Goal: Task Accomplishment & Management: Complete application form

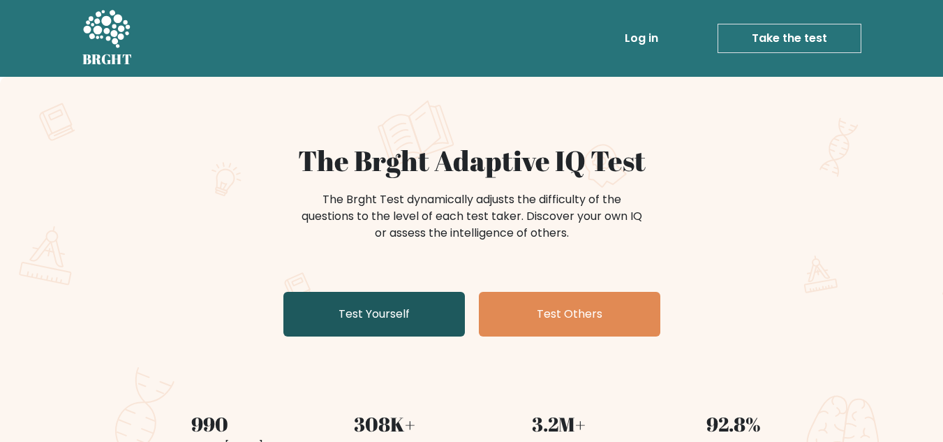
click at [381, 309] on link "Test Yourself" at bounding box center [373, 314] width 181 height 45
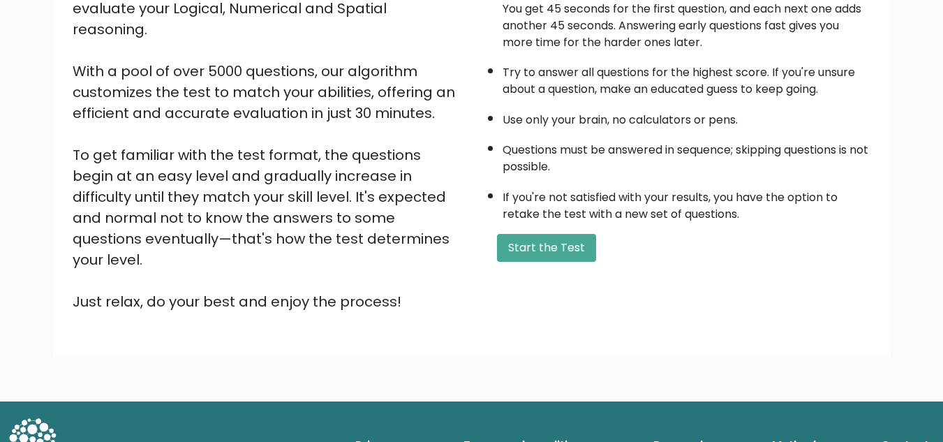
scroll to position [197, 0]
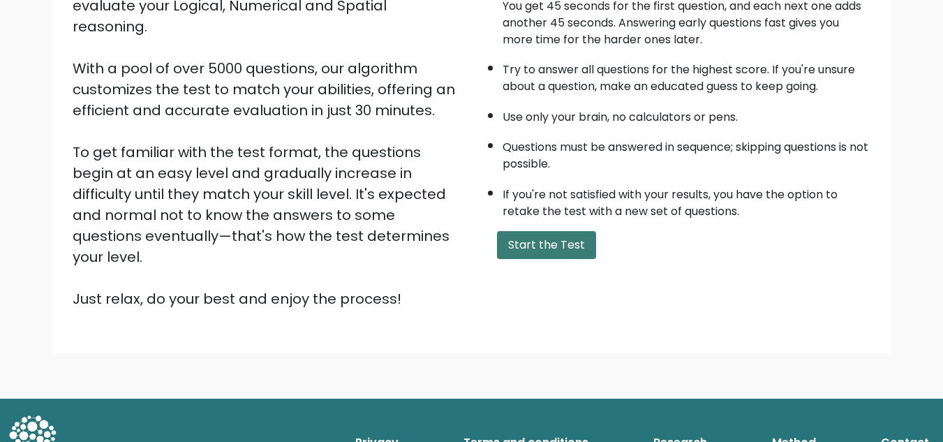
click at [540, 245] on button "Start the Test" at bounding box center [546, 245] width 99 height 28
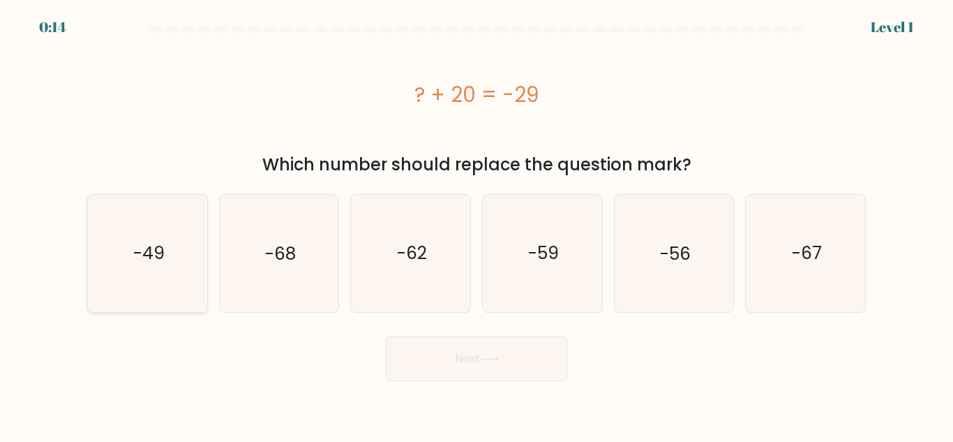
click at [173, 255] on icon "-49" at bounding box center [147, 253] width 117 height 117
click at [477, 225] on input "a. -49" at bounding box center [477, 222] width 1 height 3
radio input "true"
click at [428, 362] on button "Next" at bounding box center [476, 358] width 181 height 45
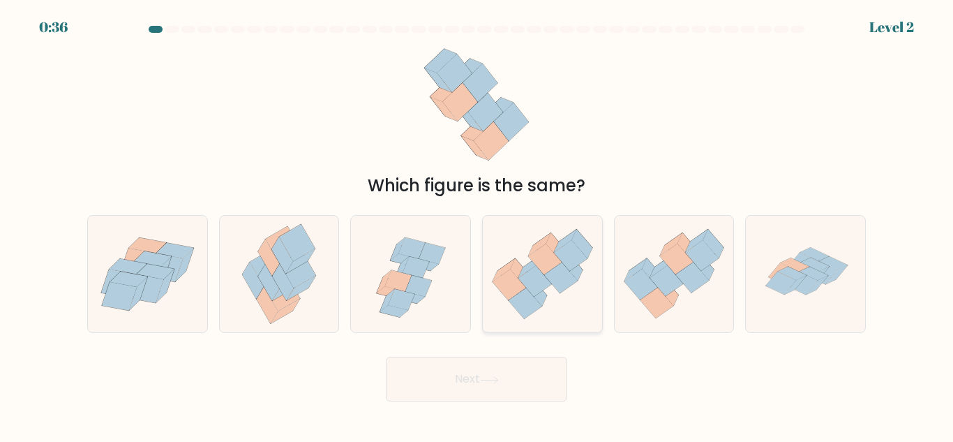
click at [524, 254] on icon at bounding box center [542, 274] width 119 height 103
click at [477, 225] on input "d." at bounding box center [477, 222] width 1 height 3
radio input "true"
click at [484, 379] on icon at bounding box center [489, 380] width 19 height 8
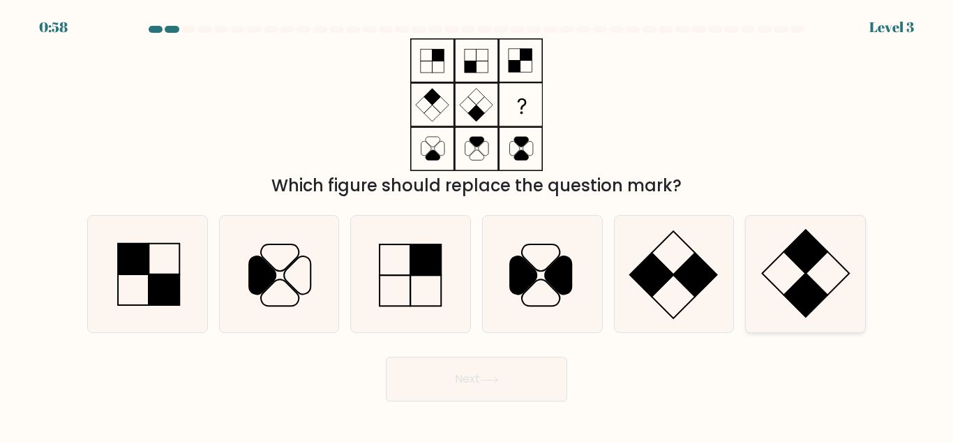
click at [794, 283] on icon at bounding box center [805, 274] width 117 height 117
click at [477, 225] on input "f." at bounding box center [477, 222] width 1 height 3
radio input "true"
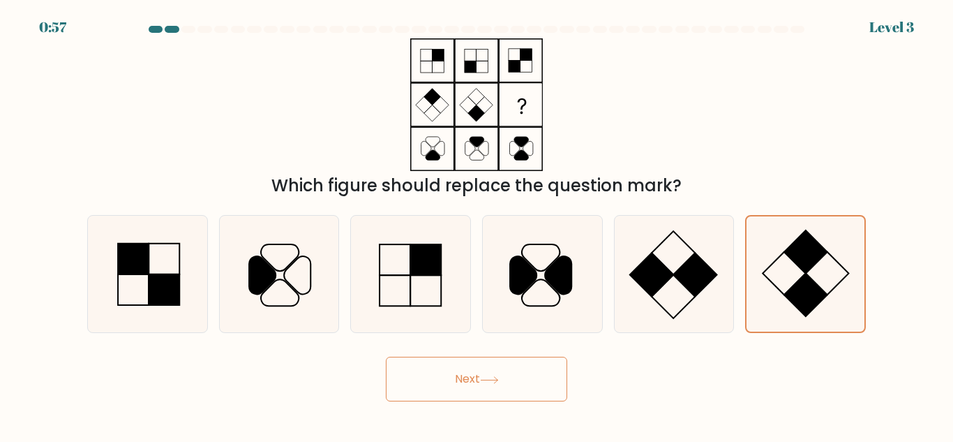
click at [453, 384] on button "Next" at bounding box center [476, 379] width 181 height 45
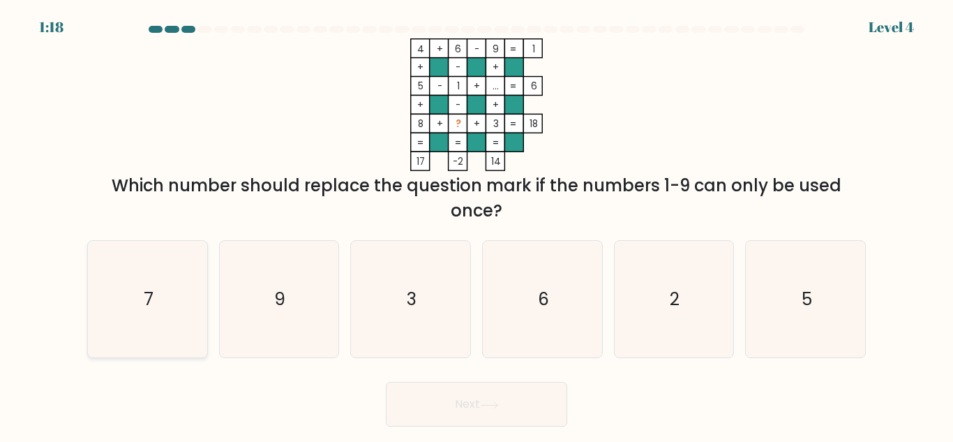
click at [138, 301] on icon "7" at bounding box center [147, 299] width 117 height 117
click at [477, 225] on input "a. 7" at bounding box center [477, 222] width 1 height 3
radio input "true"
click at [460, 383] on button "Next" at bounding box center [476, 404] width 181 height 45
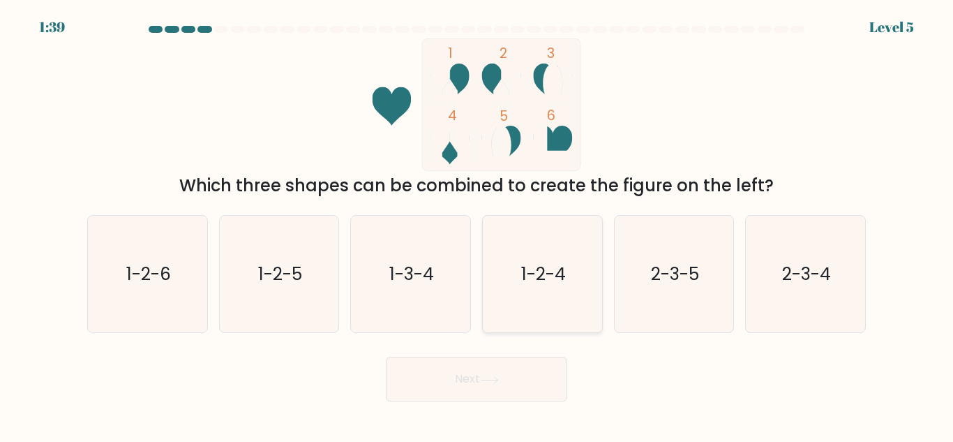
click at [538, 276] on text "1-2-4" at bounding box center [543, 274] width 45 height 24
click at [477, 225] on input "d. 1-2-4" at bounding box center [477, 222] width 1 height 3
radio input "true"
click at [488, 380] on icon at bounding box center [489, 380] width 19 height 8
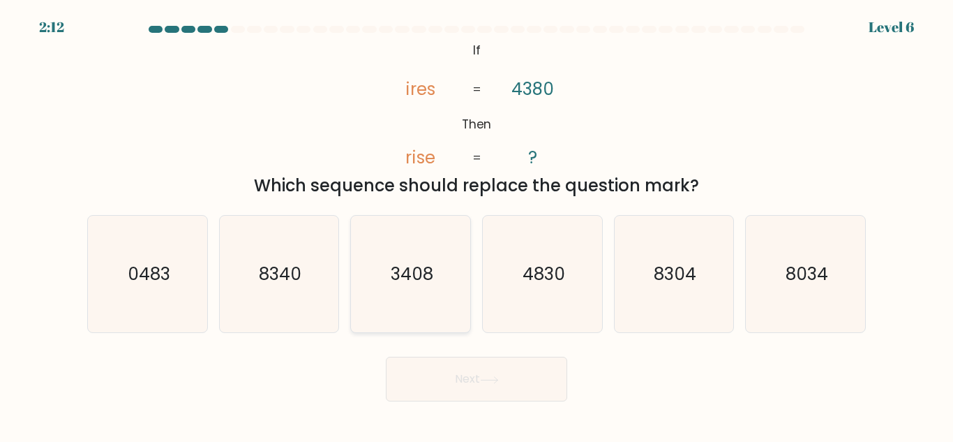
click at [375, 298] on icon "3408" at bounding box center [410, 274] width 117 height 117
click at [477, 225] on input "c. 3408" at bounding box center [477, 222] width 1 height 3
radio input "true"
click at [509, 374] on button "Next" at bounding box center [476, 379] width 181 height 45
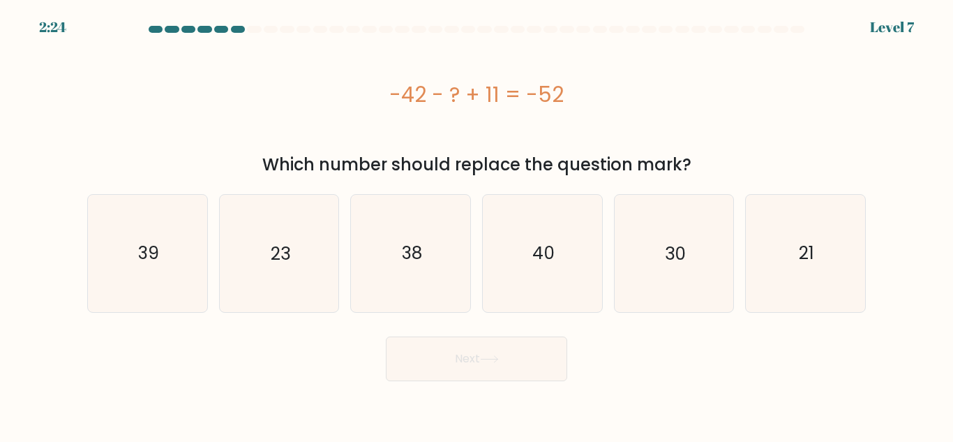
click at [418, 93] on div "-42 - ? + 11 = -52" at bounding box center [476, 94] width 779 height 31
click at [786, 272] on icon "21" at bounding box center [805, 253] width 117 height 117
click at [477, 225] on input "f. 21" at bounding box center [477, 222] width 1 height 3
radio input "true"
click at [460, 358] on button "Next" at bounding box center [476, 358] width 181 height 45
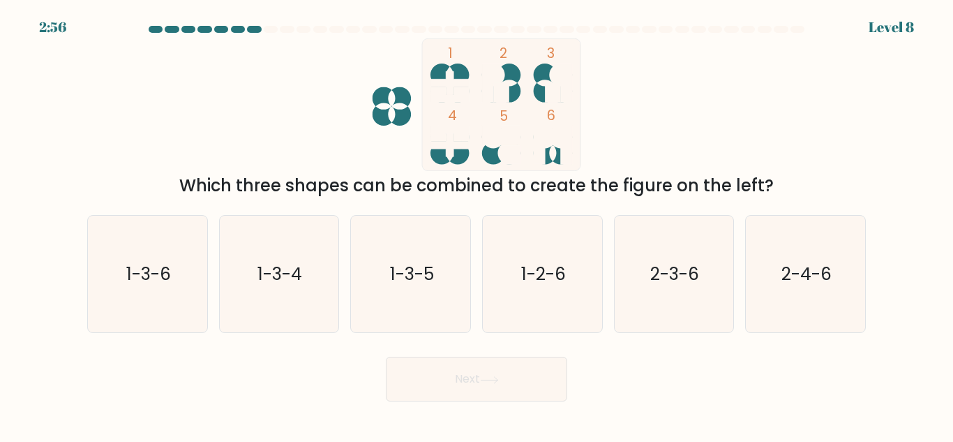
click at [244, 29] on div at bounding box center [238, 29] width 14 height 7
click at [259, 27] on div at bounding box center [254, 29] width 14 height 7
click at [248, 27] on div at bounding box center [254, 29] width 14 height 7
click at [682, 283] on text "2-3-6" at bounding box center [675, 274] width 49 height 24
click at [477, 225] on input "e. 2-3-6" at bounding box center [477, 222] width 1 height 3
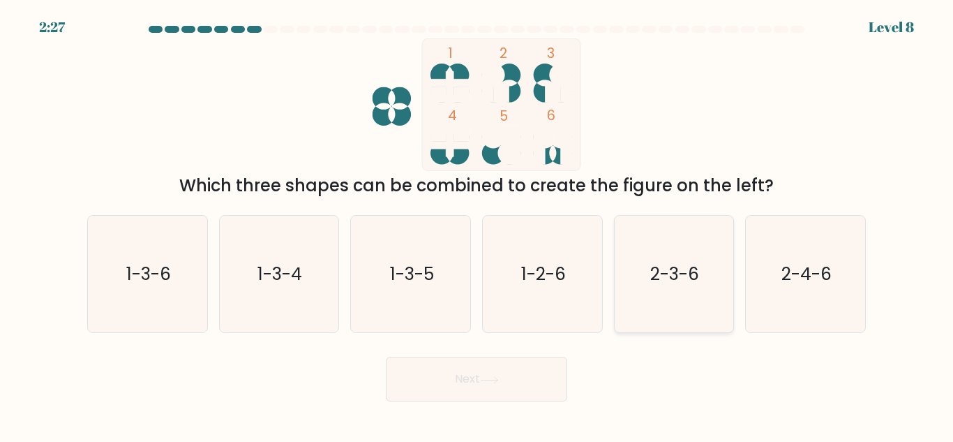
radio input "true"
click at [472, 371] on button "Next" at bounding box center [476, 379] width 181 height 45
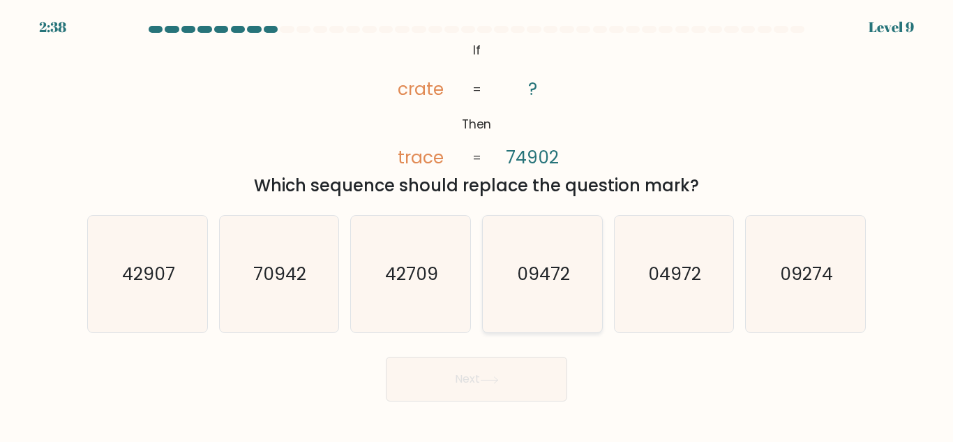
click at [555, 293] on icon "09472" at bounding box center [542, 274] width 117 height 117
click at [477, 225] on input "d. 09472" at bounding box center [477, 222] width 1 height 3
radio input "true"
click at [697, 302] on icon "04972" at bounding box center [673, 274] width 117 height 117
click at [477, 225] on input "e. 04972" at bounding box center [477, 222] width 1 height 3
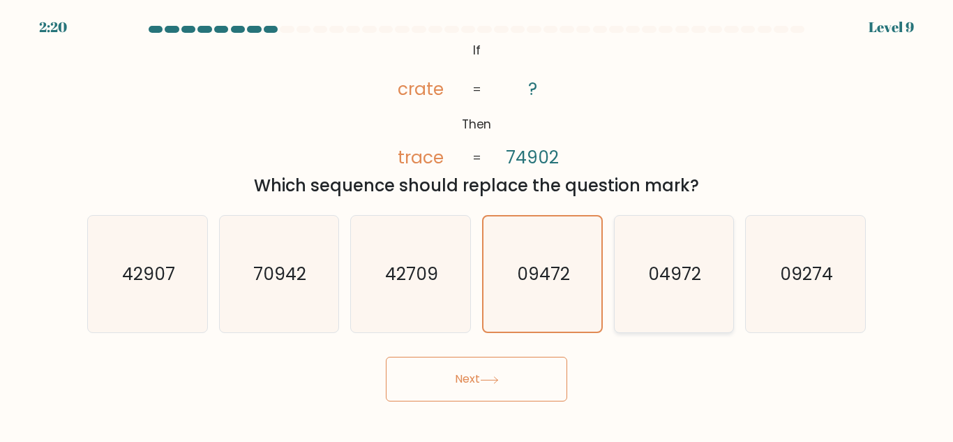
radio input "true"
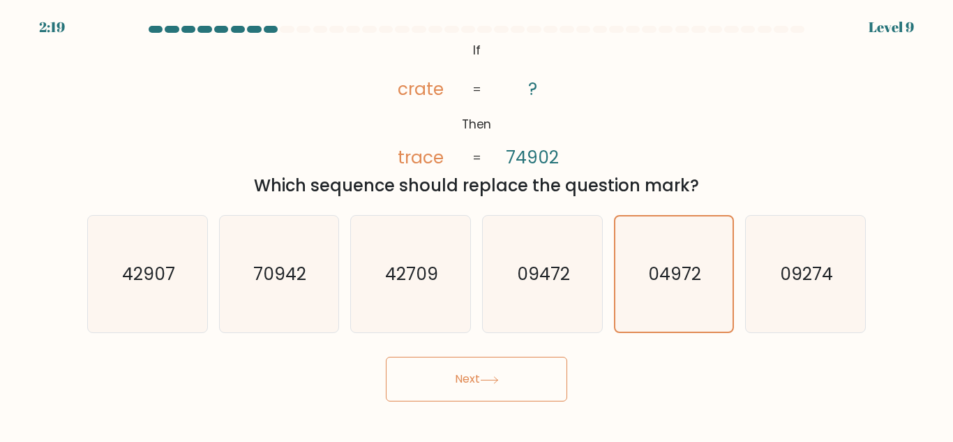
click at [456, 396] on button "Next" at bounding box center [476, 379] width 181 height 45
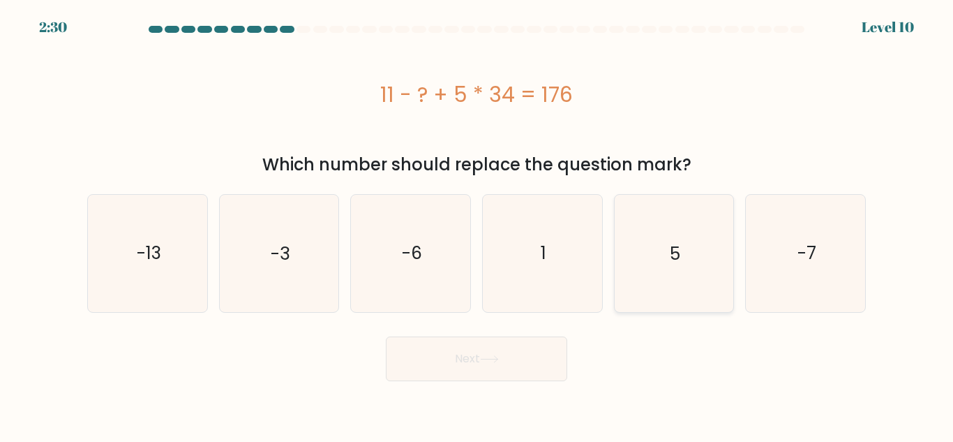
click at [648, 220] on icon "5" at bounding box center [673, 253] width 117 height 117
click at [477, 221] on input "e. 5" at bounding box center [477, 222] width 1 height 3
radio input "true"
click at [456, 364] on button "Next" at bounding box center [476, 358] width 181 height 45
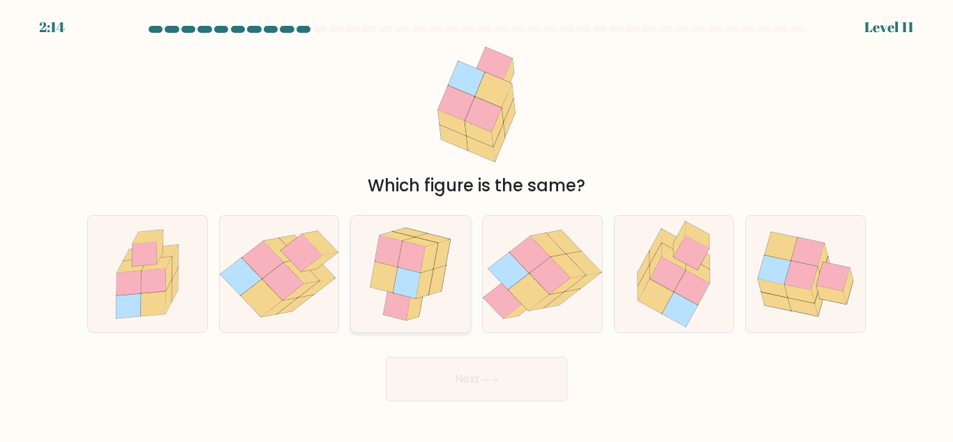
click at [435, 296] on icon at bounding box center [410, 274] width 98 height 117
click at [477, 225] on input "c." at bounding box center [477, 222] width 1 height 3
radio input "true"
drag, startPoint x: 468, startPoint y: 373, endPoint x: 518, endPoint y: 181, distance: 199.0
click at [518, 181] on form at bounding box center [476, 213] width 953 height 375
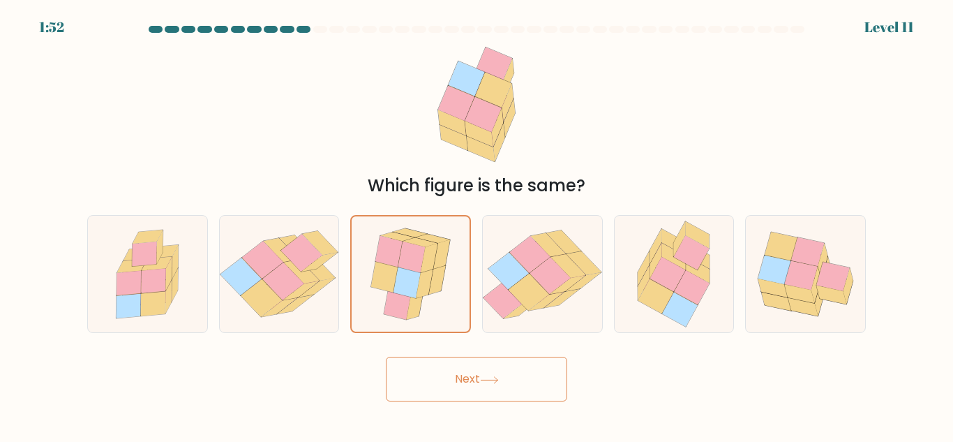
click at [491, 395] on button "Next" at bounding box center [476, 379] width 181 height 45
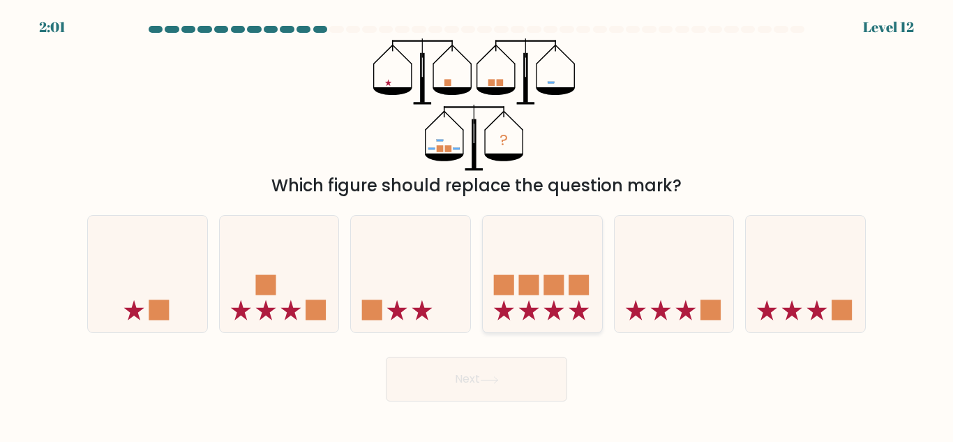
click at [551, 288] on rect at bounding box center [554, 285] width 20 height 20
click at [477, 225] on input "d." at bounding box center [477, 222] width 1 height 3
radio input "true"
click at [465, 369] on button "Next" at bounding box center [476, 379] width 181 height 45
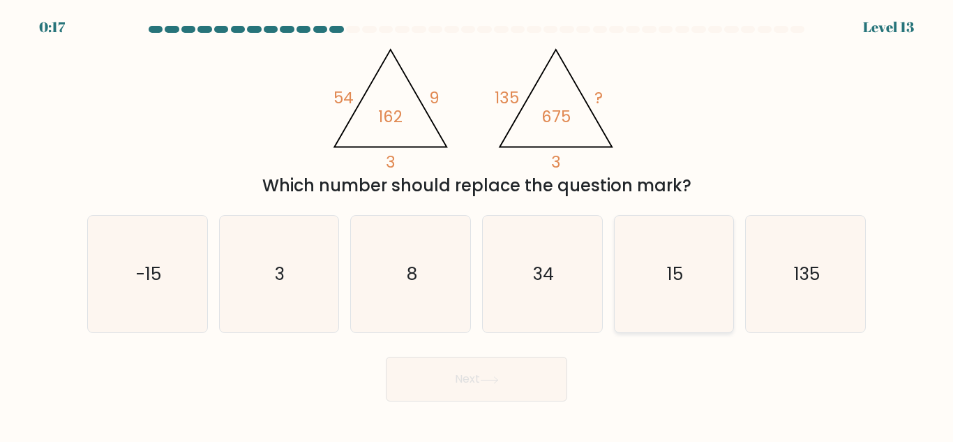
click at [669, 293] on icon "15" at bounding box center [673, 274] width 117 height 117
click at [477, 225] on input "e. 15" at bounding box center [477, 222] width 1 height 3
radio input "true"
click at [514, 382] on button "Next" at bounding box center [476, 379] width 181 height 45
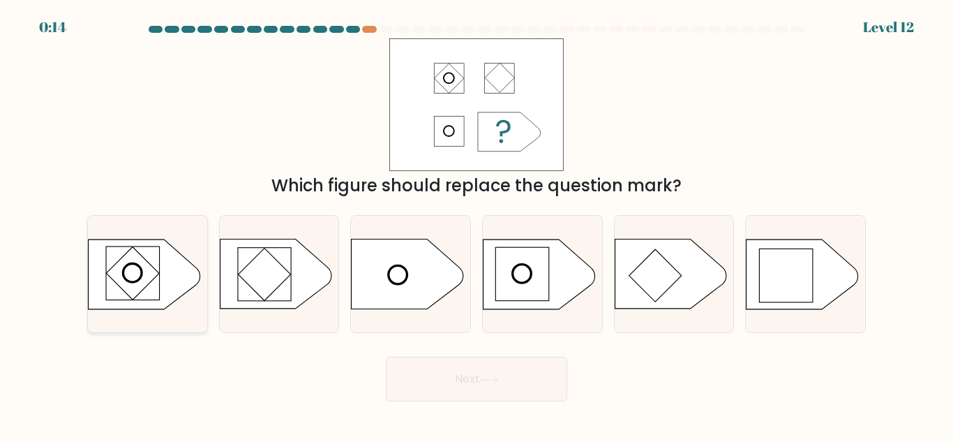
click at [163, 279] on icon at bounding box center [145, 274] width 112 height 70
click at [477, 225] on input "a." at bounding box center [477, 222] width 1 height 3
radio input "true"
click at [463, 369] on button "Next" at bounding box center [476, 379] width 181 height 45
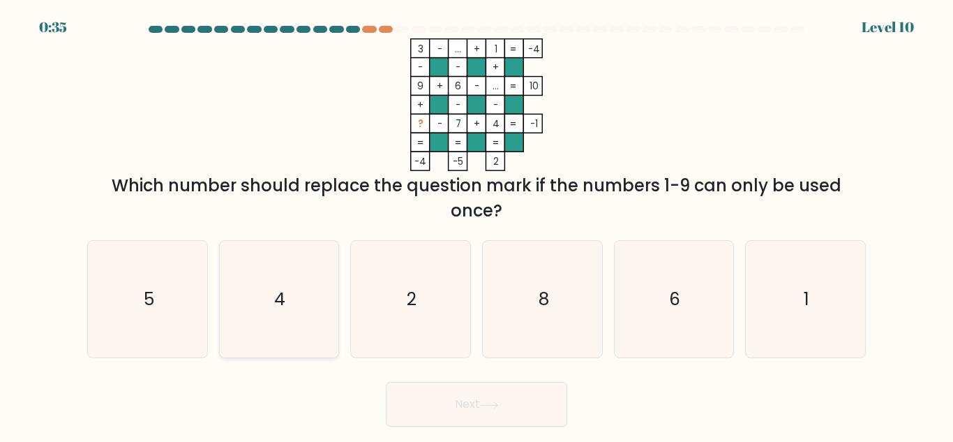
click at [264, 294] on icon "4" at bounding box center [278, 299] width 117 height 117
click at [477, 225] on input "b. 4" at bounding box center [477, 222] width 1 height 3
radio input "true"
click at [433, 329] on icon "2" at bounding box center [410, 299] width 117 height 117
click at [477, 225] on input "c. 2" at bounding box center [477, 222] width 1 height 3
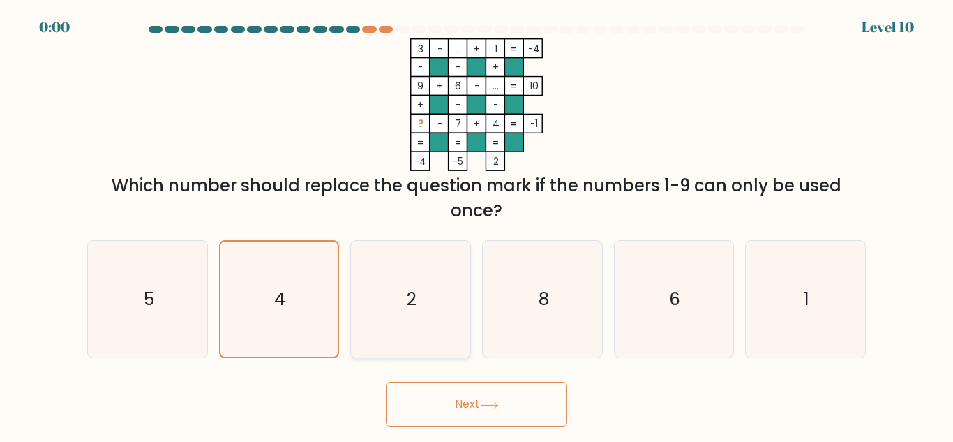
radio input "true"
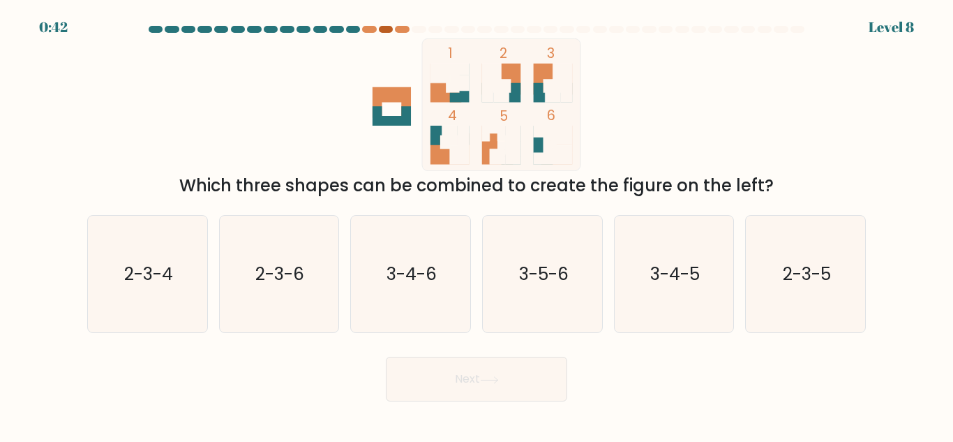
click at [385, 31] on div at bounding box center [386, 29] width 14 height 7
click at [412, 266] on text "3-4-6" at bounding box center [412, 274] width 50 height 24
click at [477, 225] on input "c. 3-4-6" at bounding box center [477, 222] width 1 height 3
radio input "true"
click at [551, 377] on button "Next" at bounding box center [476, 379] width 181 height 45
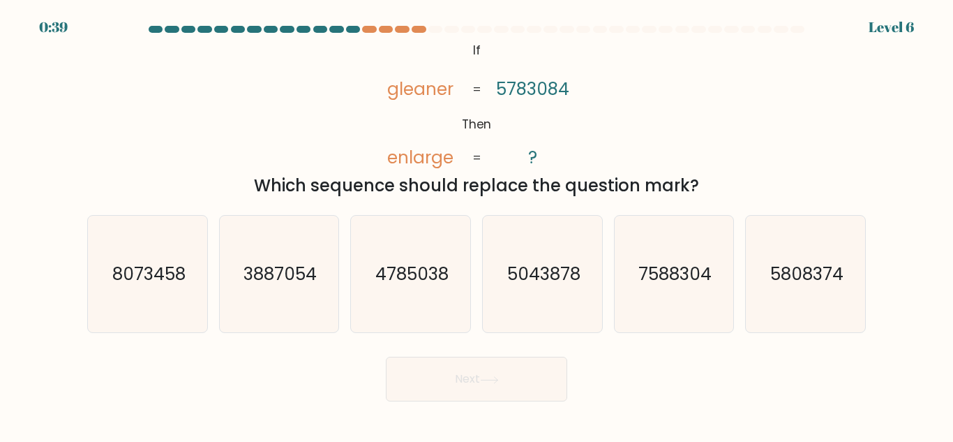
click at [527, 381] on button "Next" at bounding box center [476, 379] width 181 height 45
click at [545, 318] on icon "5043878" at bounding box center [542, 274] width 117 height 117
click at [477, 225] on input "d. 5043878" at bounding box center [477, 222] width 1 height 3
radio input "true"
click at [510, 406] on body "1:23 Level 6 If" at bounding box center [476, 221] width 953 height 442
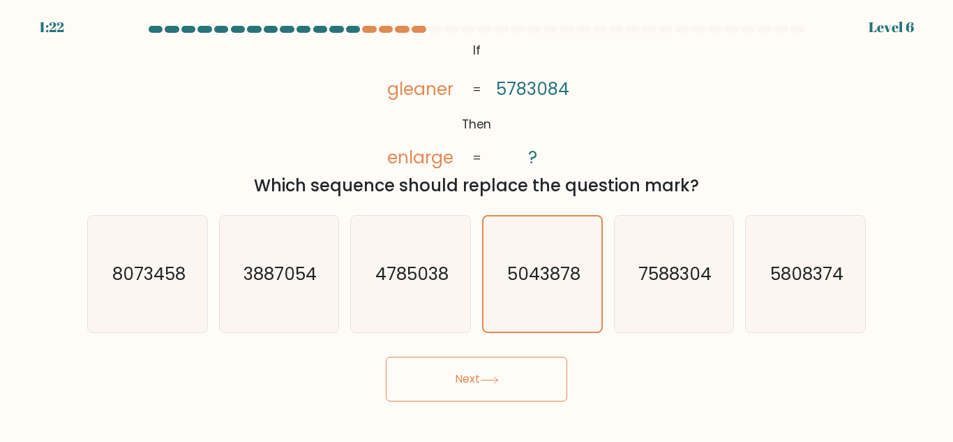
click at [510, 398] on button "Next" at bounding box center [476, 379] width 181 height 45
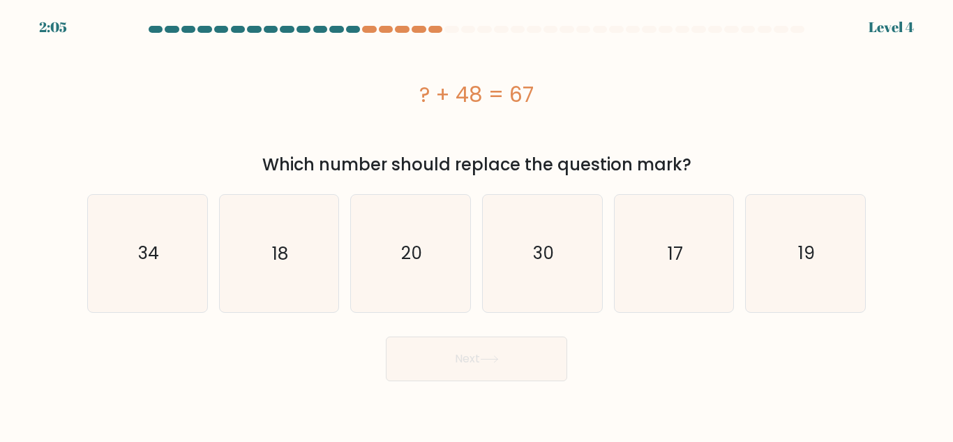
click at [510, 389] on body "2:05 Level 4 a." at bounding box center [476, 221] width 953 height 442
click at [472, 359] on button "Next" at bounding box center [476, 358] width 181 height 45
click at [432, 284] on icon "20" at bounding box center [410, 253] width 117 height 117
click at [477, 225] on input "c. 20" at bounding box center [477, 222] width 1 height 3
radio input "true"
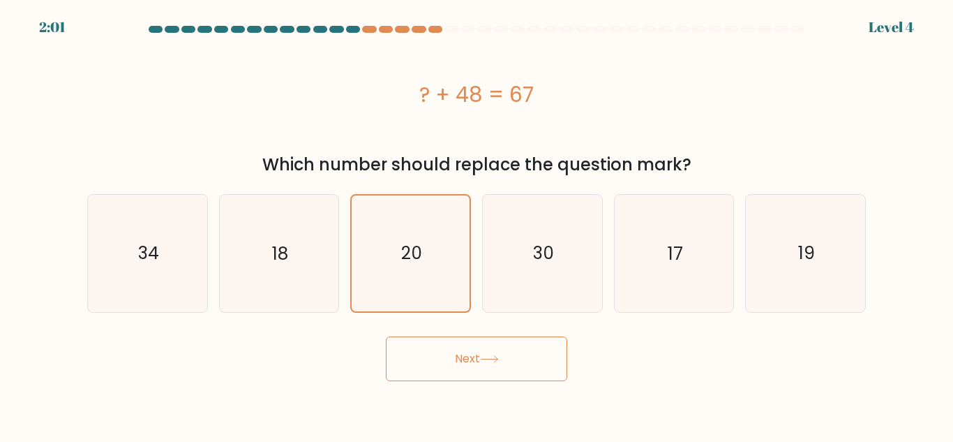
click at [454, 347] on button "Next" at bounding box center [476, 358] width 181 height 45
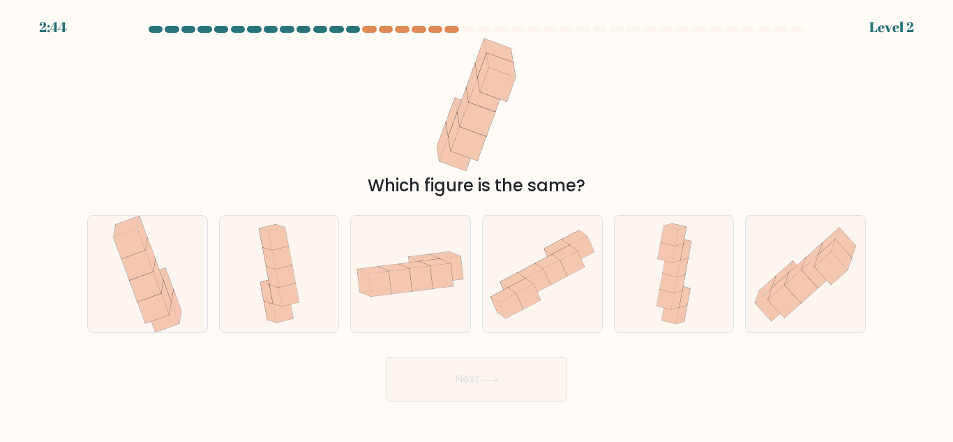
click at [486, 393] on button "Next" at bounding box center [476, 379] width 181 height 45
click at [585, 306] on icon at bounding box center [542, 274] width 119 height 106
click at [477, 225] on input "d." at bounding box center [477, 222] width 1 height 3
radio input "true"
click at [529, 384] on button "Next" at bounding box center [476, 379] width 181 height 45
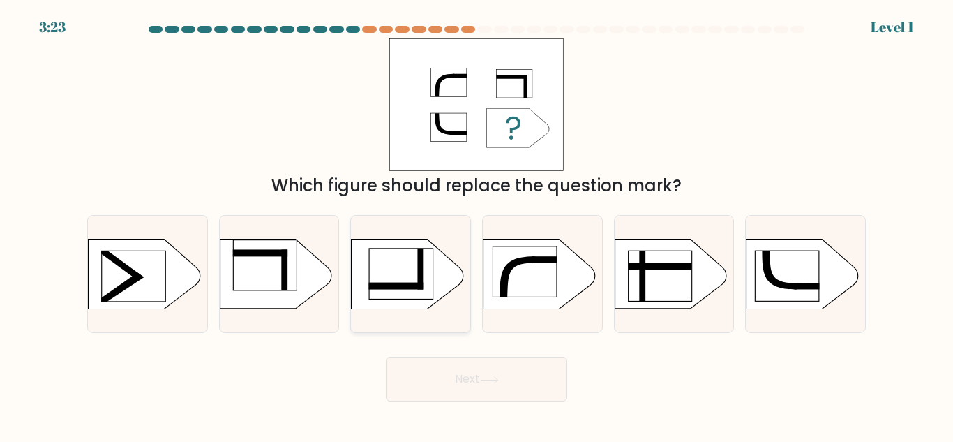
click at [377, 283] on g at bounding box center [334, 233] width 310 height 236
click at [477, 225] on input "c." at bounding box center [477, 222] width 1 height 3
radio input "true"
click at [478, 366] on button "Next" at bounding box center [476, 379] width 181 height 45
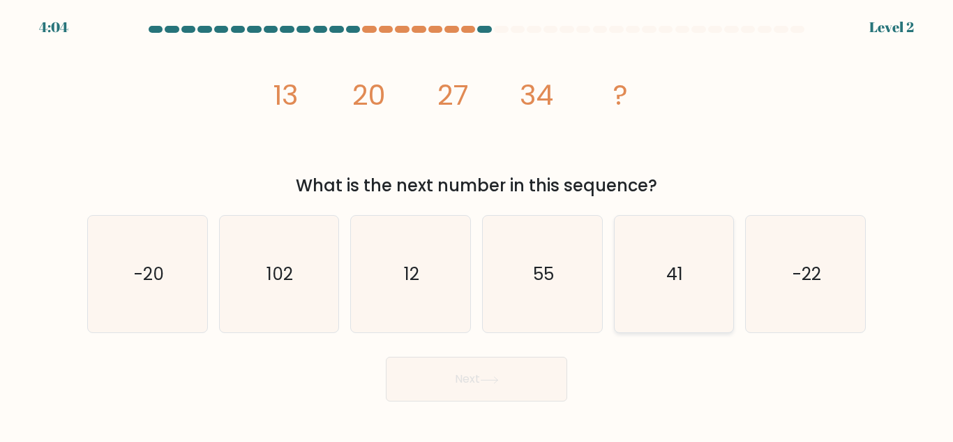
click at [703, 283] on icon "41" at bounding box center [673, 274] width 117 height 117
click at [477, 225] on input "e. 41" at bounding box center [477, 222] width 1 height 3
radio input "true"
click at [496, 380] on icon at bounding box center [489, 379] width 17 height 6
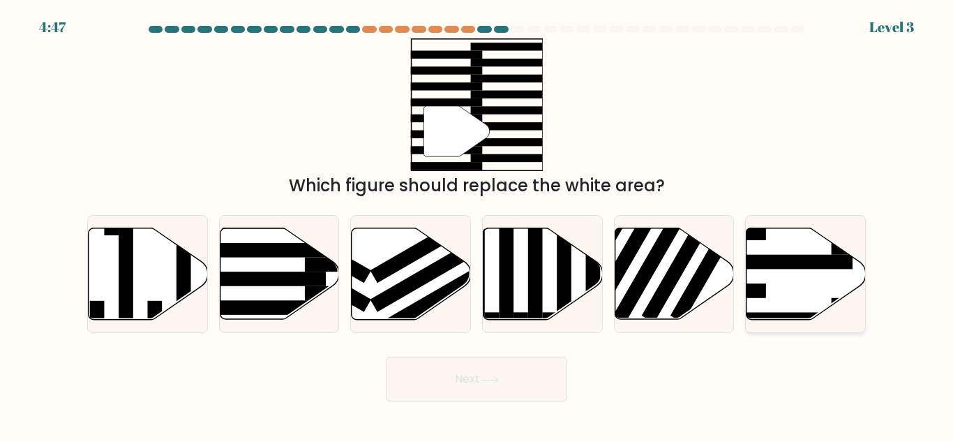
click at [766, 282] on icon at bounding box center [806, 273] width 119 height 91
click at [477, 225] on input "f." at bounding box center [477, 222] width 1 height 3
radio input "true"
click at [287, 279] on rect at bounding box center [262, 278] width 130 height 15
click at [477, 225] on input "b." at bounding box center [477, 222] width 1 height 3
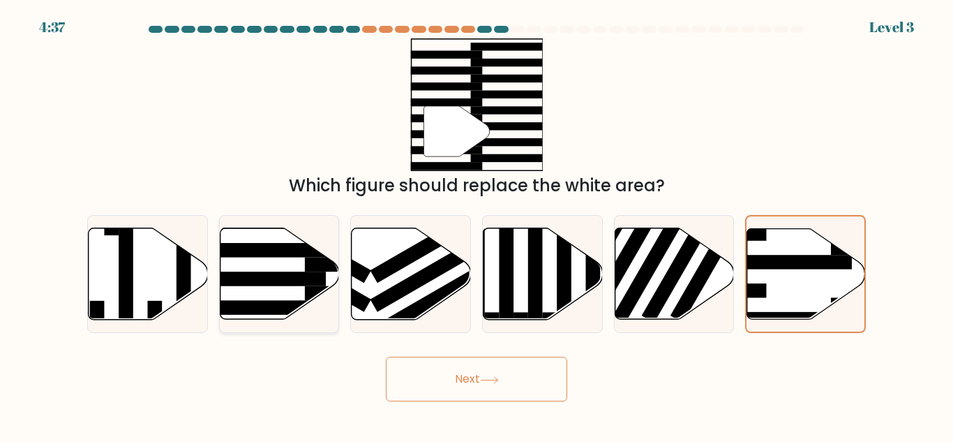
radio input "true"
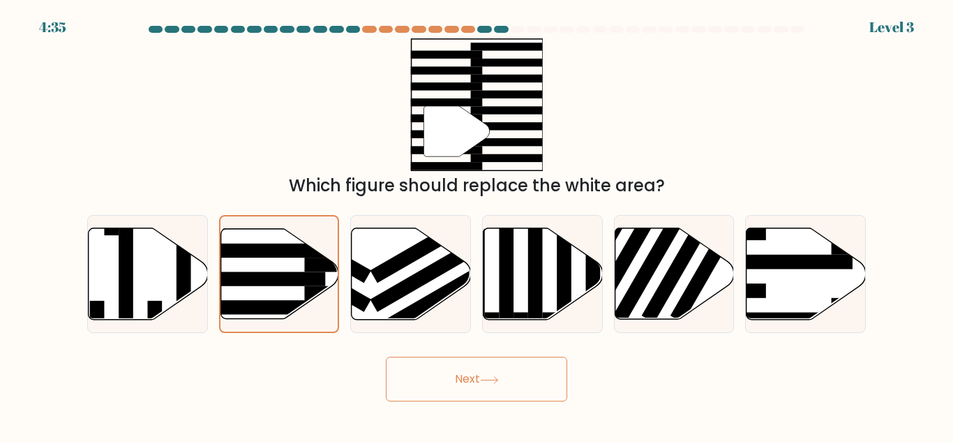
click at [487, 366] on button "Next" at bounding box center [476, 379] width 181 height 45
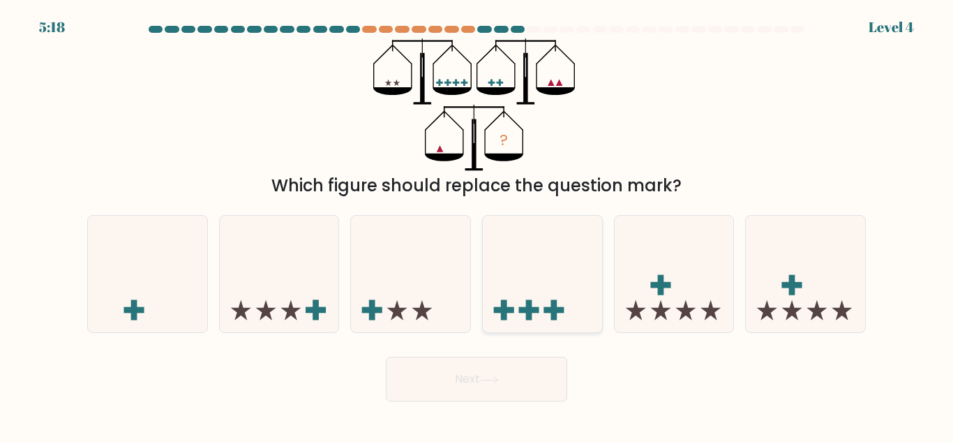
click at [540, 282] on icon at bounding box center [542, 274] width 119 height 98
click at [477, 225] on input "d." at bounding box center [477, 222] width 1 height 3
radio input "true"
click at [525, 382] on button "Next" at bounding box center [476, 379] width 181 height 45
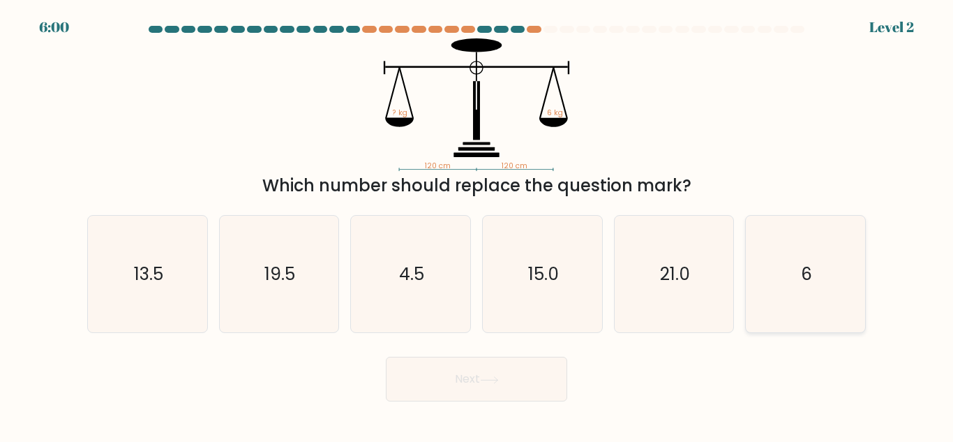
click at [754, 319] on icon "6" at bounding box center [805, 274] width 117 height 117
click at [477, 225] on input "f. 6" at bounding box center [477, 222] width 1 height 3
radio input "true"
click at [444, 394] on button "Next" at bounding box center [476, 379] width 181 height 45
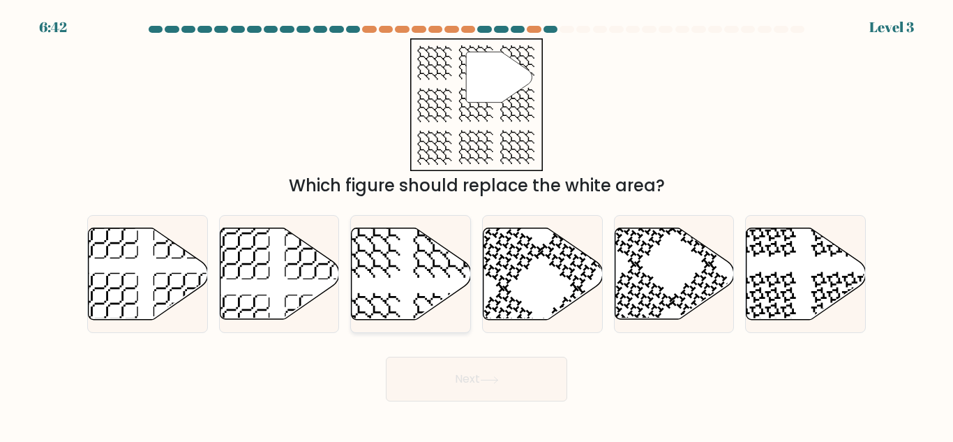
click at [422, 278] on icon at bounding box center [411, 273] width 119 height 91
click at [477, 225] on input "c." at bounding box center [477, 222] width 1 height 3
radio input "true"
click at [455, 382] on button "Next" at bounding box center [476, 379] width 181 height 45
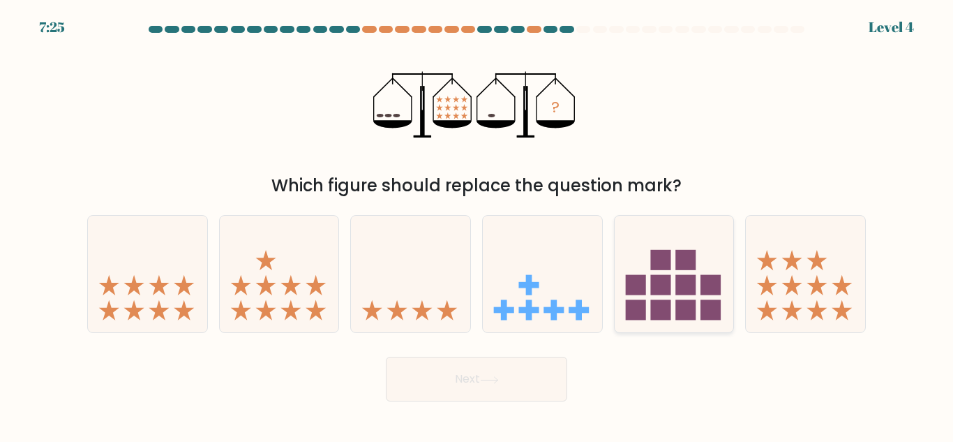
click at [675, 285] on icon at bounding box center [674, 274] width 119 height 98
click at [477, 225] on input "e." at bounding box center [477, 222] width 1 height 3
radio input "true"
click at [521, 393] on button "Next" at bounding box center [476, 379] width 181 height 45
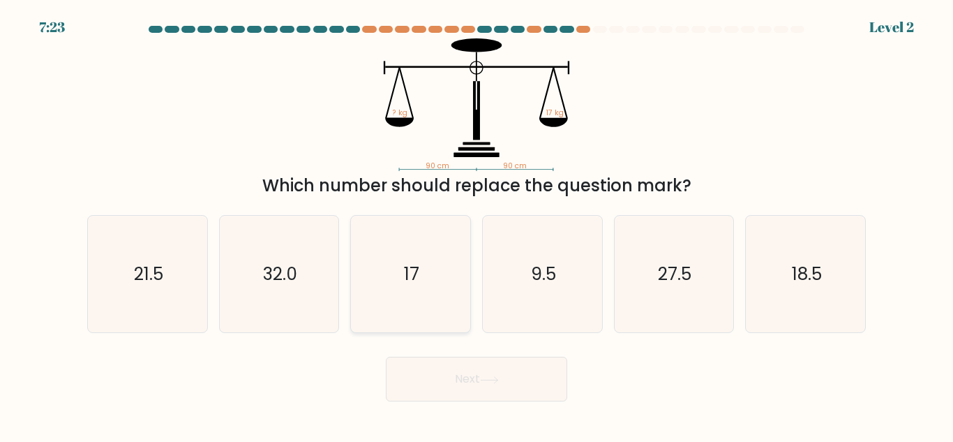
click at [423, 281] on icon "17" at bounding box center [410, 274] width 117 height 117
click at [477, 225] on input "c. 17" at bounding box center [477, 222] width 1 height 3
radio input "true"
click at [455, 399] on button "Next" at bounding box center [476, 379] width 181 height 45
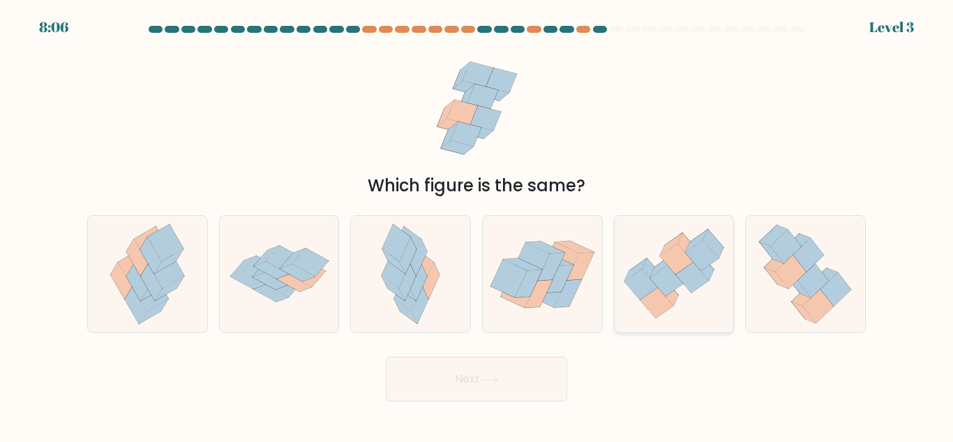
click at [665, 322] on icon at bounding box center [674, 274] width 119 height 103
click at [477, 225] on input "e." at bounding box center [477, 222] width 1 height 3
radio input "true"
click at [493, 371] on button "Next" at bounding box center [476, 379] width 181 height 45
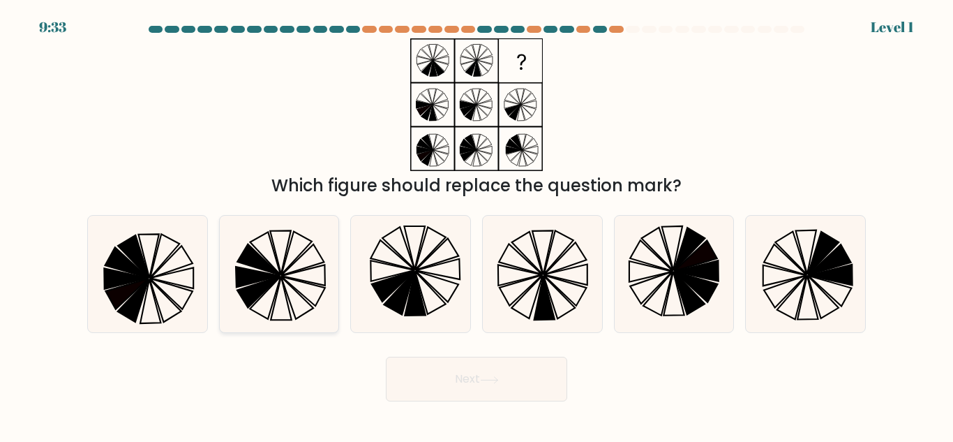
click at [248, 277] on icon at bounding box center [258, 277] width 44 height 20
click at [477, 225] on input "b." at bounding box center [477, 222] width 1 height 3
radio input "true"
click at [434, 372] on button "Next" at bounding box center [476, 379] width 181 height 45
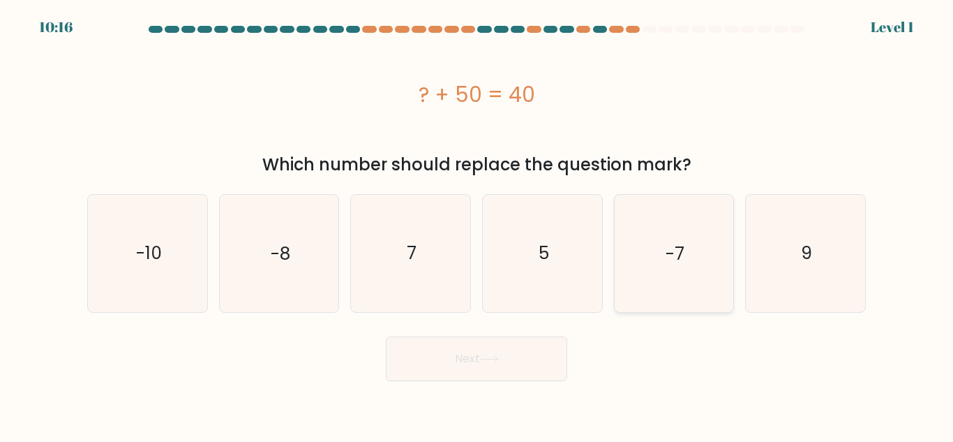
click at [730, 309] on icon "-7" at bounding box center [673, 253] width 117 height 117
click at [477, 225] on input "e. -7" at bounding box center [477, 222] width 1 height 3
radio input "true"
click at [510, 352] on button "Next" at bounding box center [476, 358] width 181 height 45
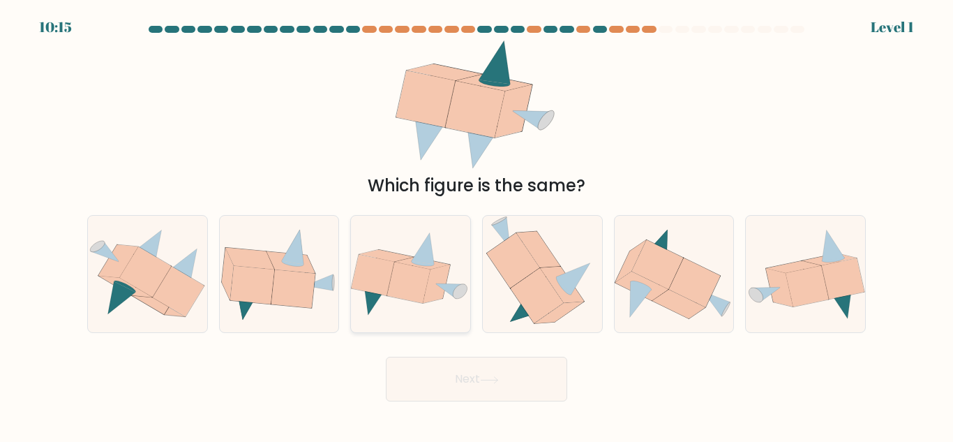
click at [438, 285] on icon at bounding box center [437, 283] width 27 height 38
click at [477, 225] on input "c." at bounding box center [477, 222] width 1 height 3
radio input "true"
click at [471, 377] on button "Next" at bounding box center [476, 379] width 181 height 45
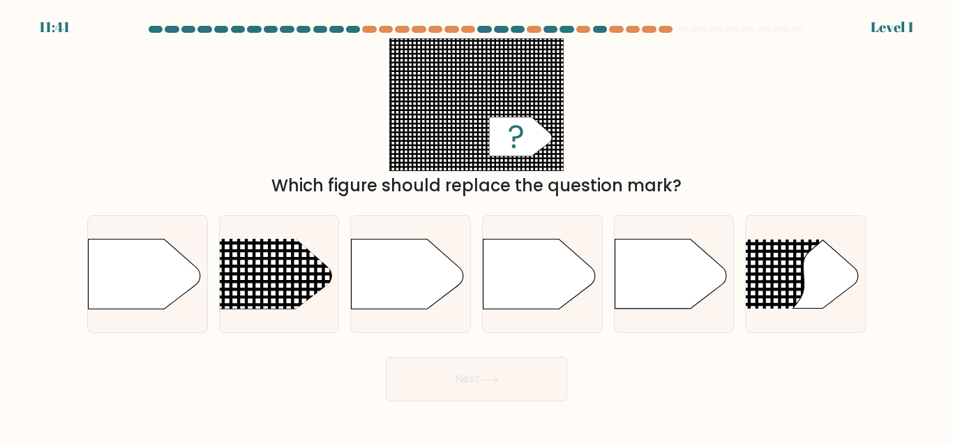
drag, startPoint x: 761, startPoint y: 283, endPoint x: 674, endPoint y: 361, distance: 116.6
click at [712, 368] on form "a." at bounding box center [476, 213] width 953 height 375
click at [261, 274] on line at bounding box center [197, 274] width 581 height 0
click at [477, 225] on input "b." at bounding box center [477, 222] width 1 height 3
radio input "true"
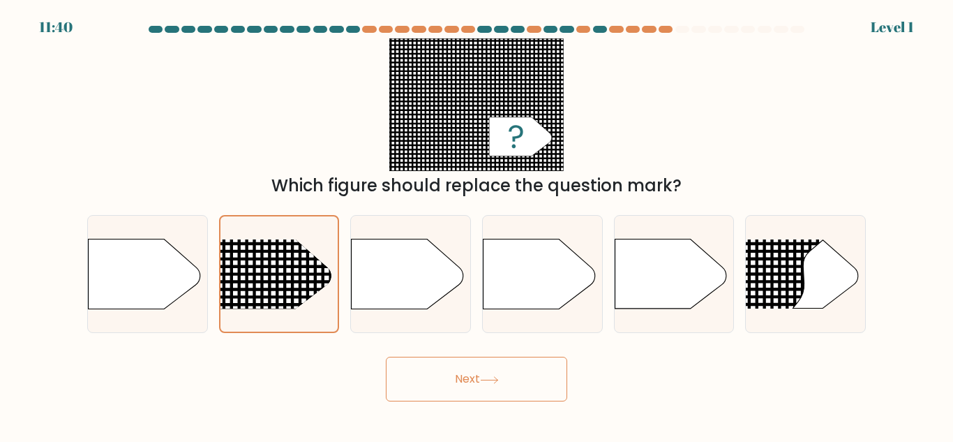
click at [497, 377] on icon at bounding box center [489, 380] width 19 height 8
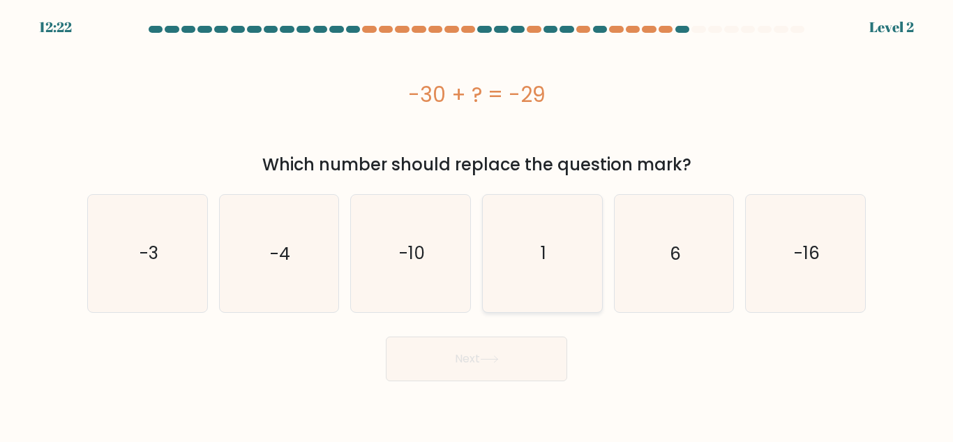
click at [555, 253] on icon "1" at bounding box center [542, 253] width 117 height 117
click at [477, 225] on input "d. 1" at bounding box center [477, 222] width 1 height 3
radio input "true"
click at [532, 348] on button "Next" at bounding box center [476, 358] width 181 height 45
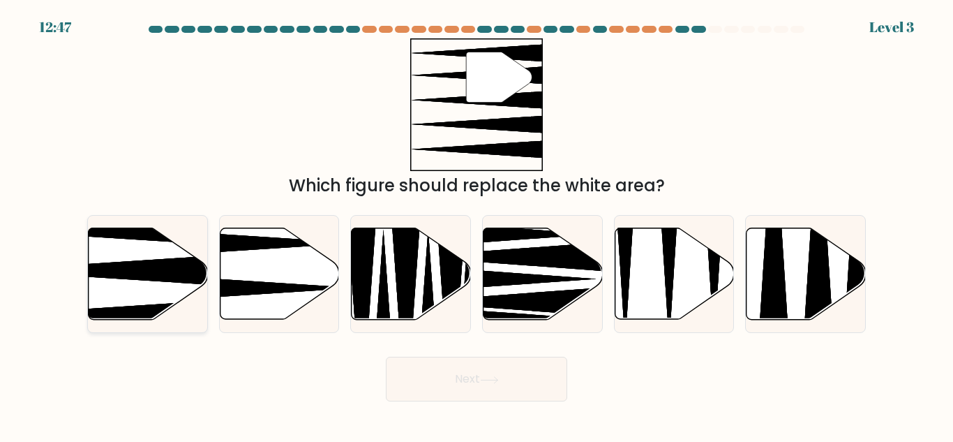
click at [167, 292] on icon at bounding box center [148, 273] width 119 height 91
click at [477, 225] on input "a." at bounding box center [477, 222] width 1 height 3
radio input "true"
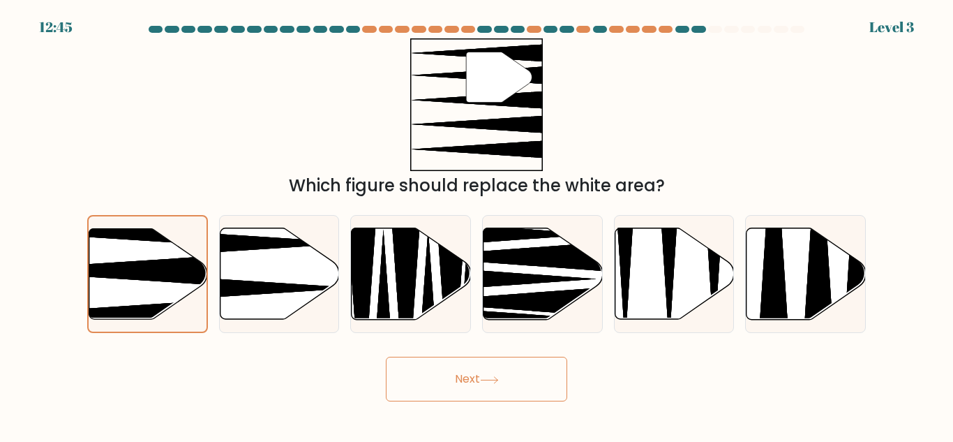
click at [470, 394] on button "Next" at bounding box center [476, 379] width 181 height 45
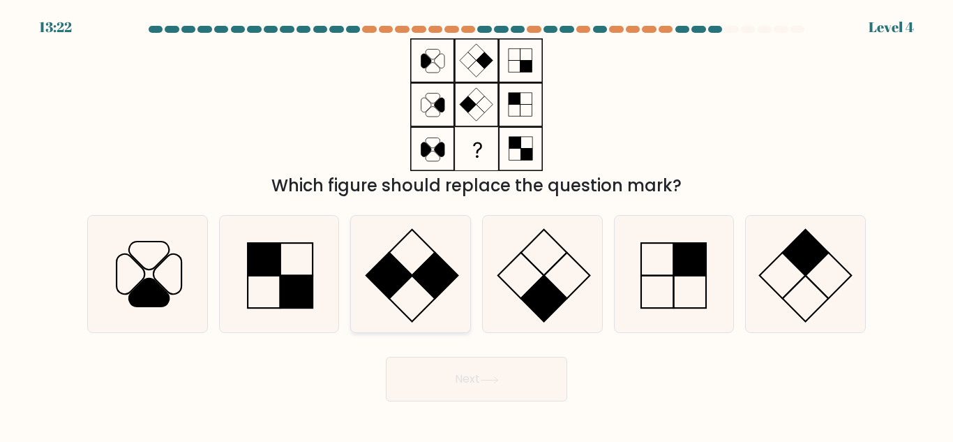
click at [391, 316] on icon at bounding box center [410, 274] width 117 height 117
click at [477, 225] on input "c." at bounding box center [477, 222] width 1 height 3
radio input "true"
click at [525, 367] on button "Next" at bounding box center [476, 379] width 181 height 45
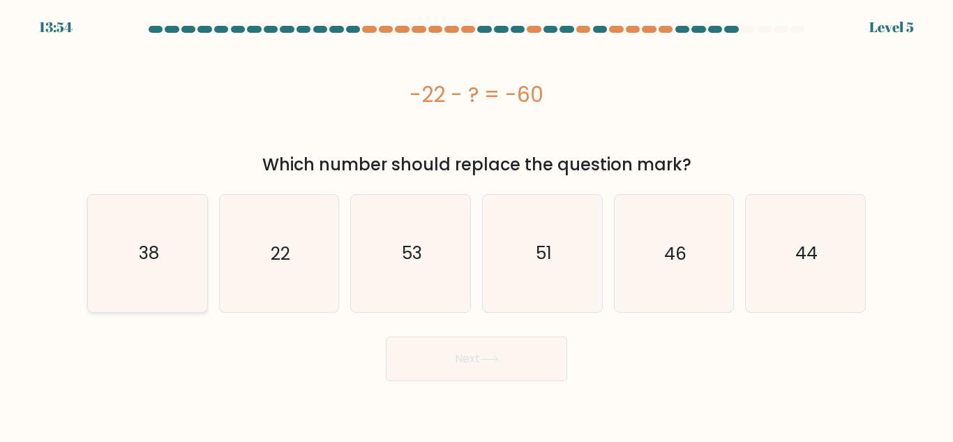
click at [188, 287] on icon "38" at bounding box center [147, 253] width 117 height 117
click at [477, 225] on input "a. 38" at bounding box center [477, 222] width 1 height 3
radio input "true"
click at [408, 368] on button "Next" at bounding box center [476, 358] width 181 height 45
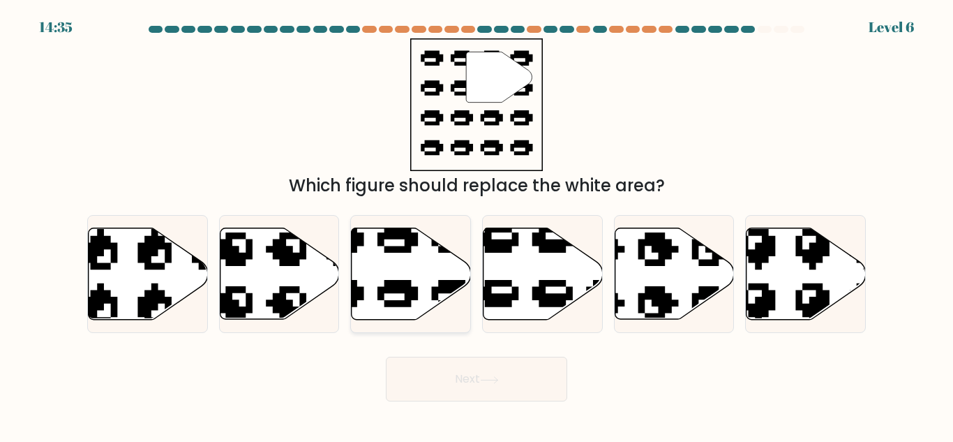
click at [381, 276] on icon at bounding box center [411, 273] width 119 height 91
click at [477, 225] on input "c." at bounding box center [477, 222] width 1 height 3
radio input "true"
click at [442, 388] on button "Next" at bounding box center [476, 379] width 181 height 45
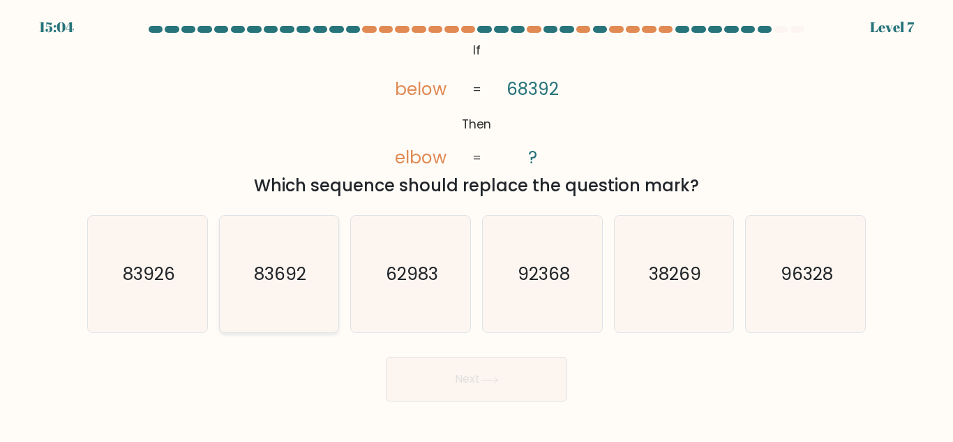
click at [291, 274] on text "83692" at bounding box center [280, 274] width 52 height 24
click at [477, 225] on input "b. 83692" at bounding box center [477, 222] width 1 height 3
radio input "true"
click at [420, 389] on button "Next" at bounding box center [476, 379] width 181 height 45
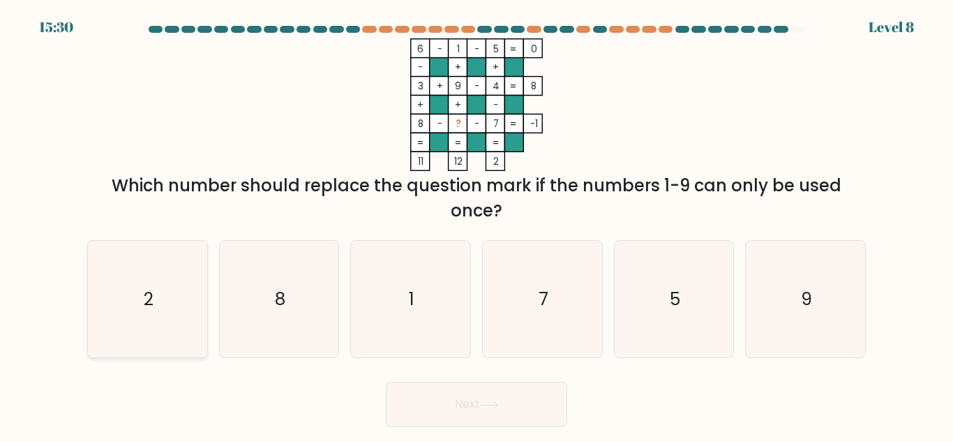
click at [146, 336] on icon "2" at bounding box center [147, 299] width 117 height 117
click at [477, 225] on input "a. 2" at bounding box center [477, 222] width 1 height 3
radio input "true"
click at [438, 404] on button "Next" at bounding box center [476, 404] width 181 height 45
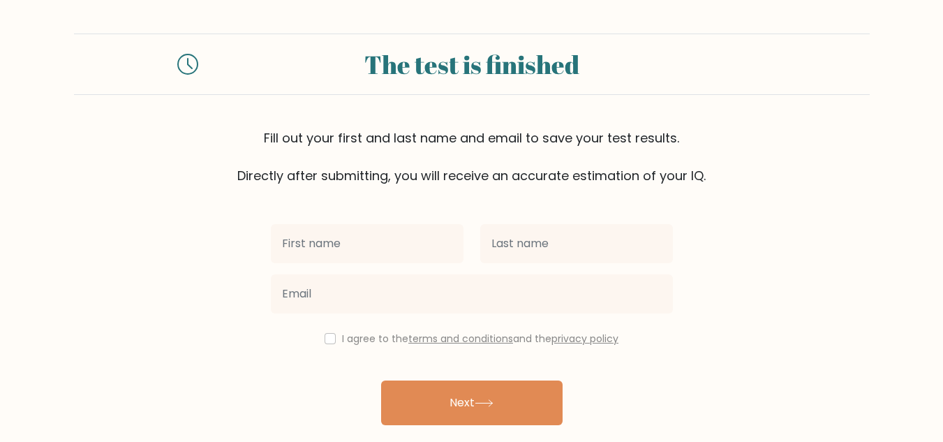
click at [185, 61] on icon at bounding box center [187, 64] width 21 height 21
